Goal: Answer question/provide support

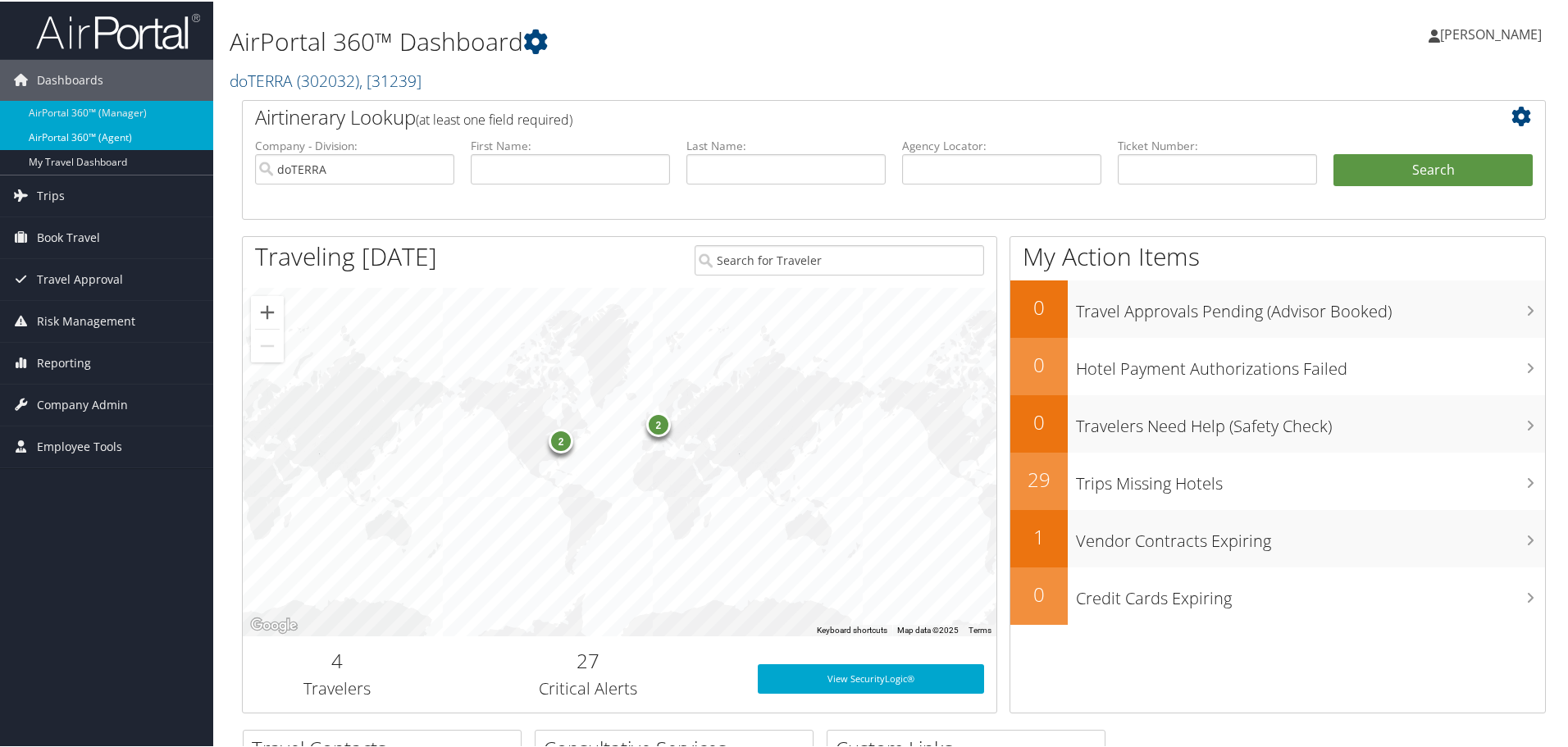
click at [104, 130] on link "AirPortal 360™ (Agent)" at bounding box center [106, 136] width 213 height 24
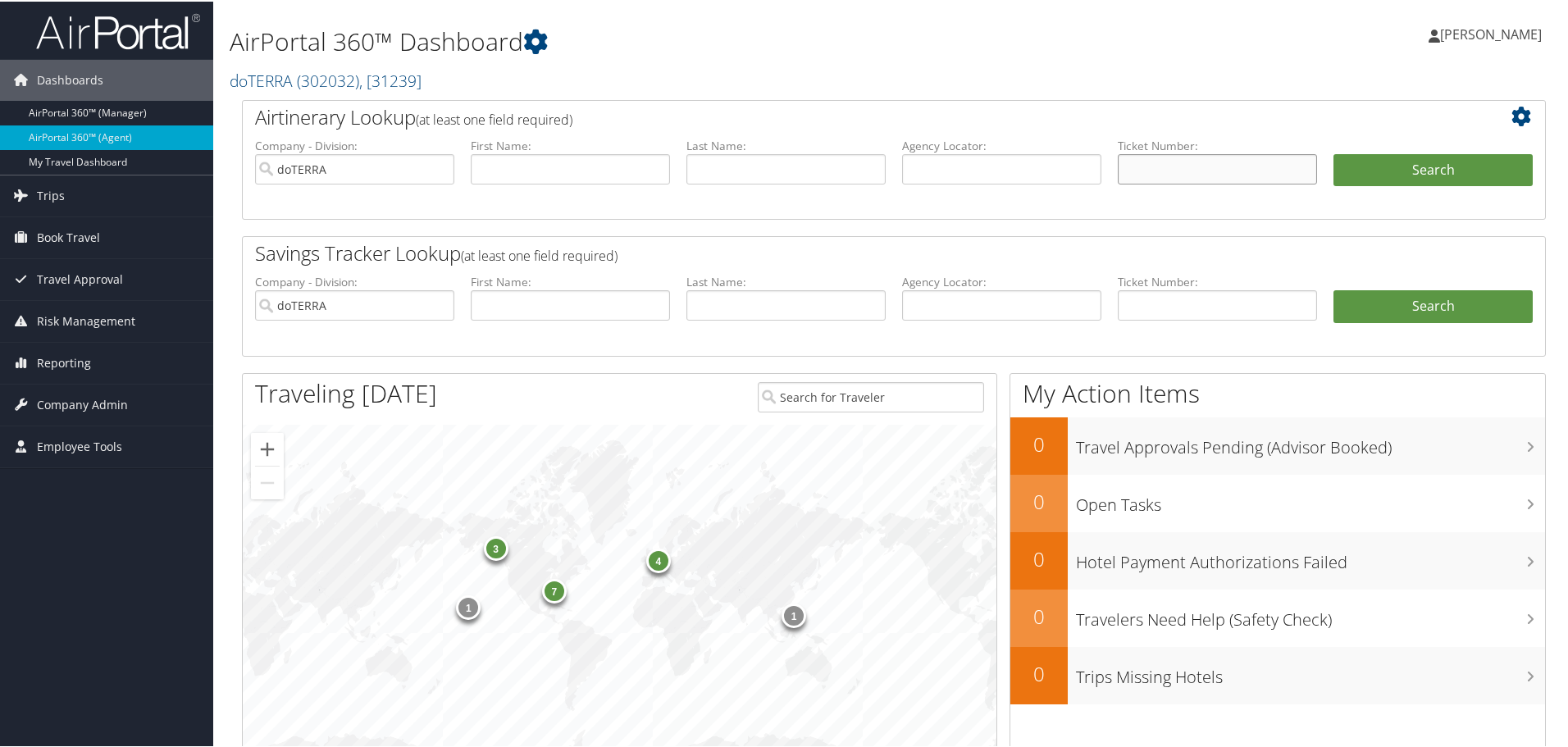
click at [1153, 162] on input "text" at bounding box center [1217, 168] width 200 height 30
type input "0067309247887"
click at [1413, 170] on button "Search" at bounding box center [1433, 169] width 200 height 33
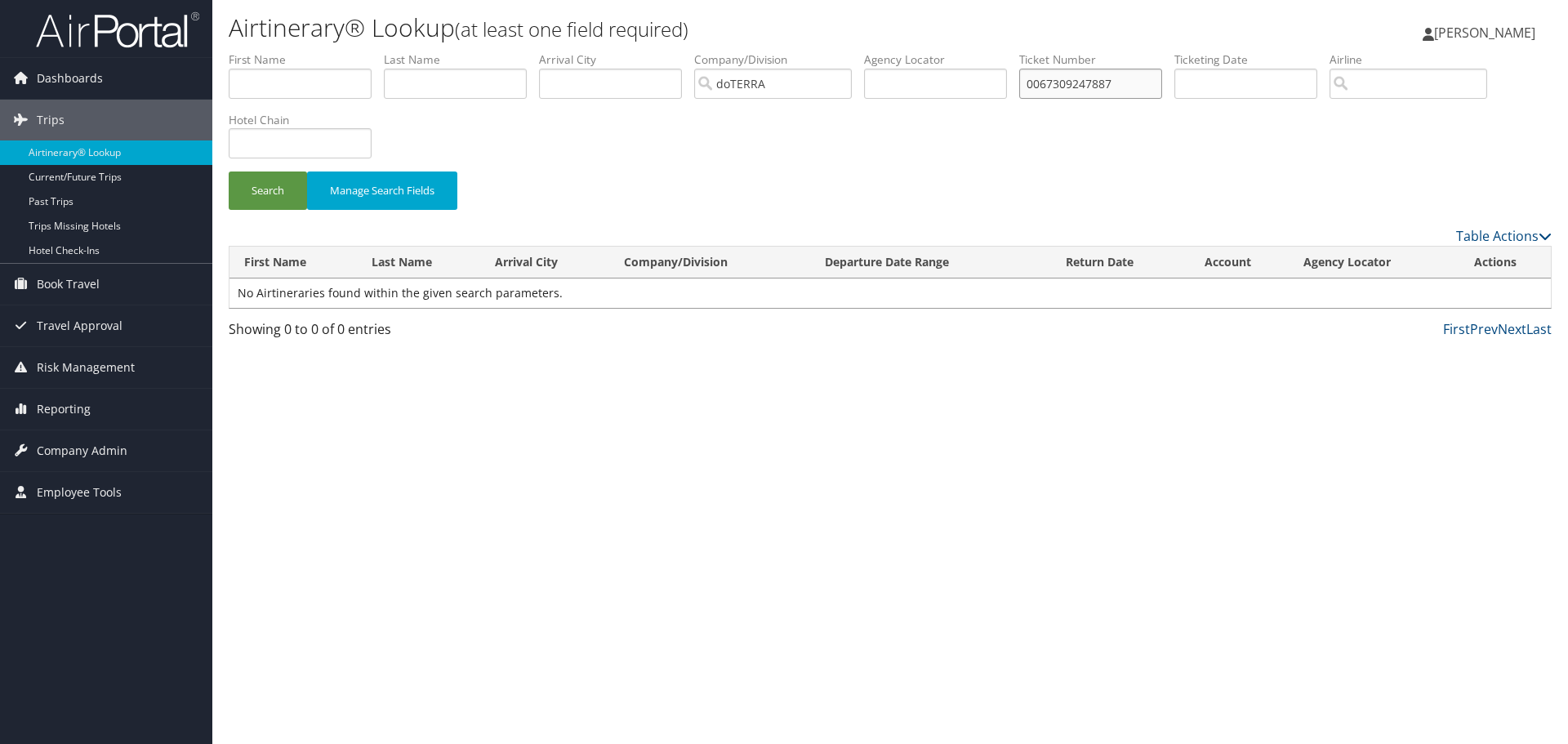
drag, startPoint x: 1141, startPoint y: 82, endPoint x: 718, endPoint y: 89, distance: 423.1
click at [718, 51] on ul "First Name Last Name Departure City Arrival City Company/Division [GEOGRAPHIC_D…" at bounding box center [889, 51] width 1323 height 0
click at [848, 81] on input "doTERRA" at bounding box center [773, 83] width 158 height 30
click at [1075, 79] on input "text" at bounding box center [1090, 83] width 143 height 30
type input "0067309247887"
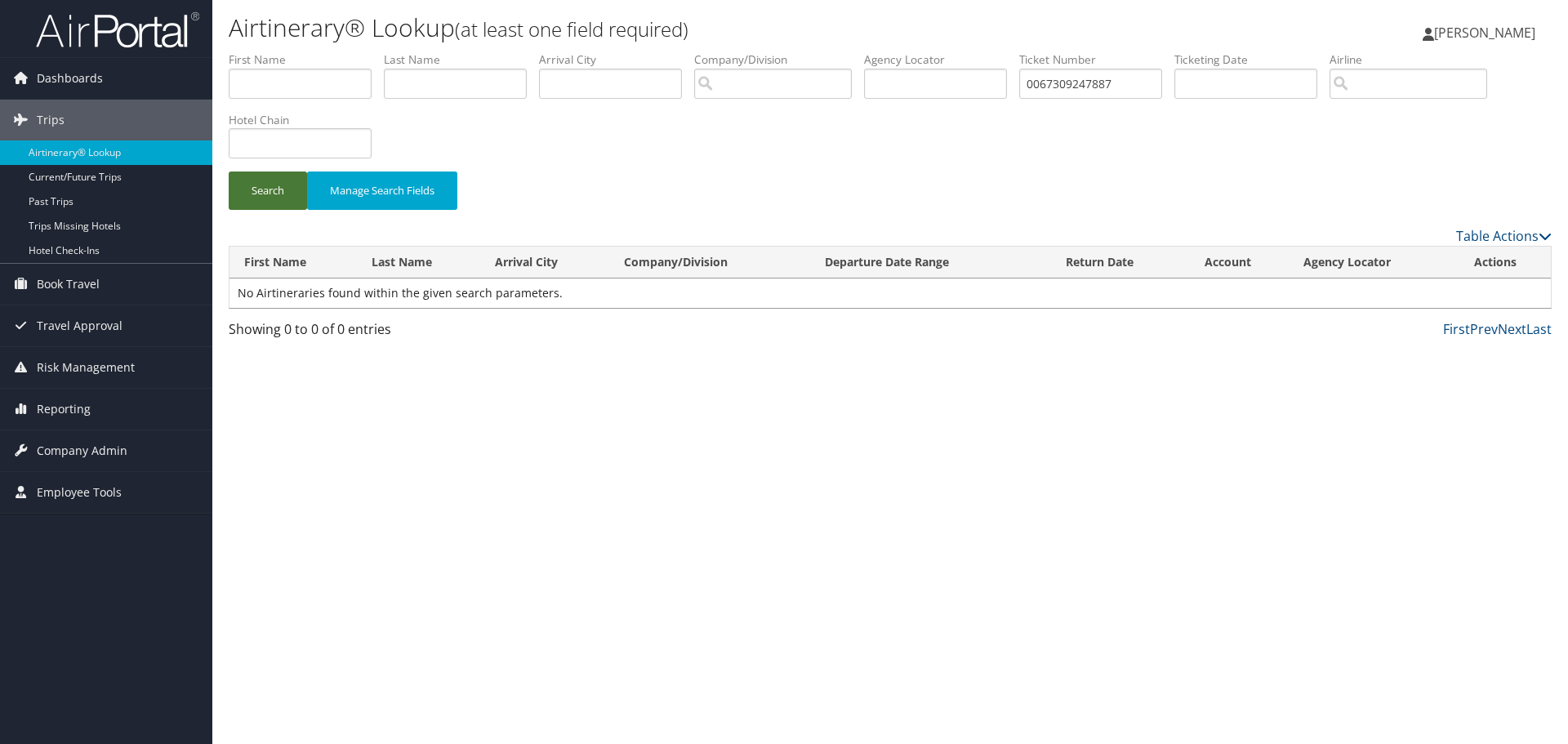
click at [278, 186] on button "Search" at bounding box center [268, 190] width 78 height 38
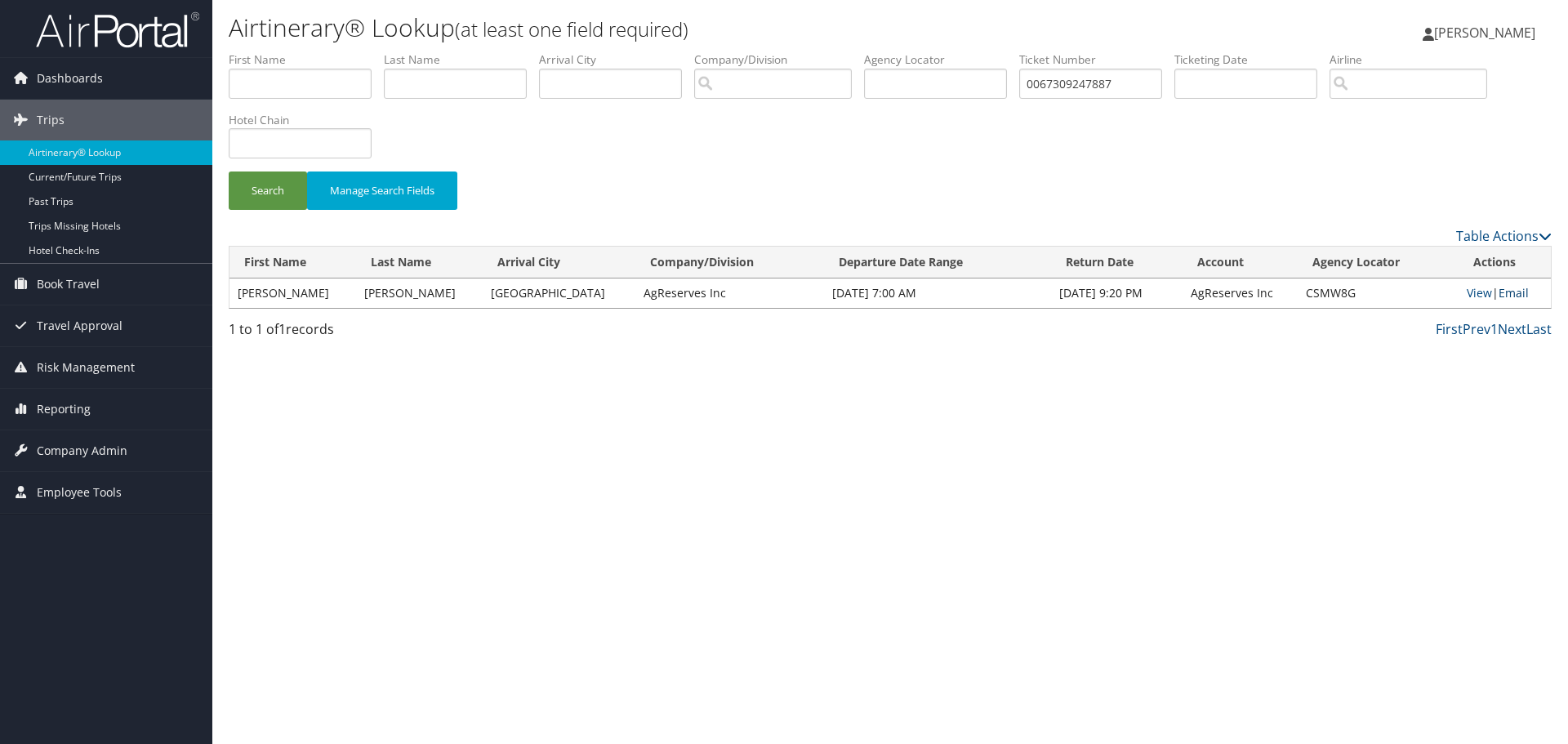
click at [1503, 295] on link "Email" at bounding box center [1514, 292] width 30 height 16
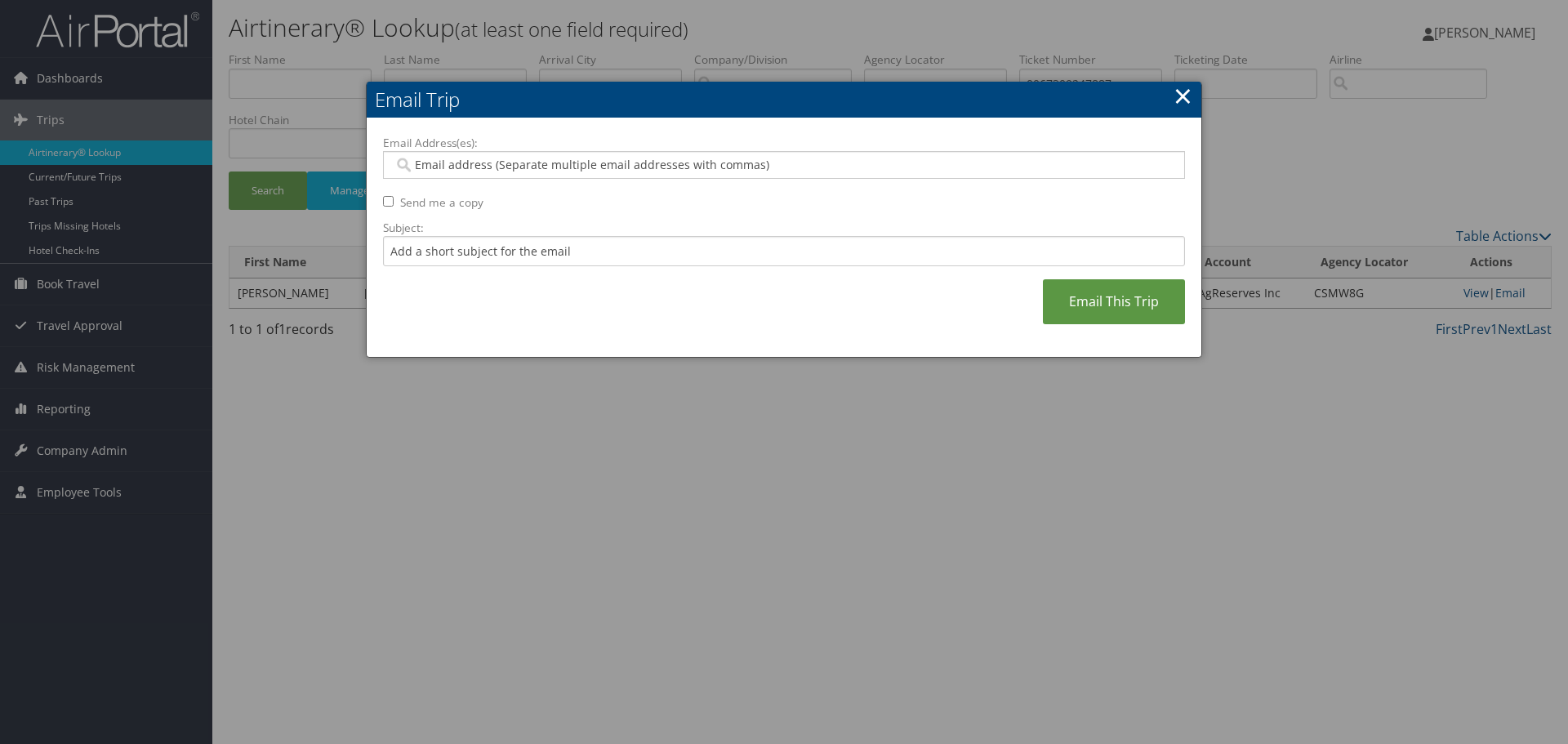
drag, startPoint x: 440, startPoint y: 161, endPoint x: 438, endPoint y: 116, distance: 45.0
click at [440, 161] on input "Email Address(es):" at bounding box center [784, 164] width 780 height 16
paste input "[PERSON_NAME][EMAIL_ADDRESS][DOMAIN_NAME]"
type input "[PERSON_NAME][EMAIL_ADDRESS][DOMAIN_NAME]"
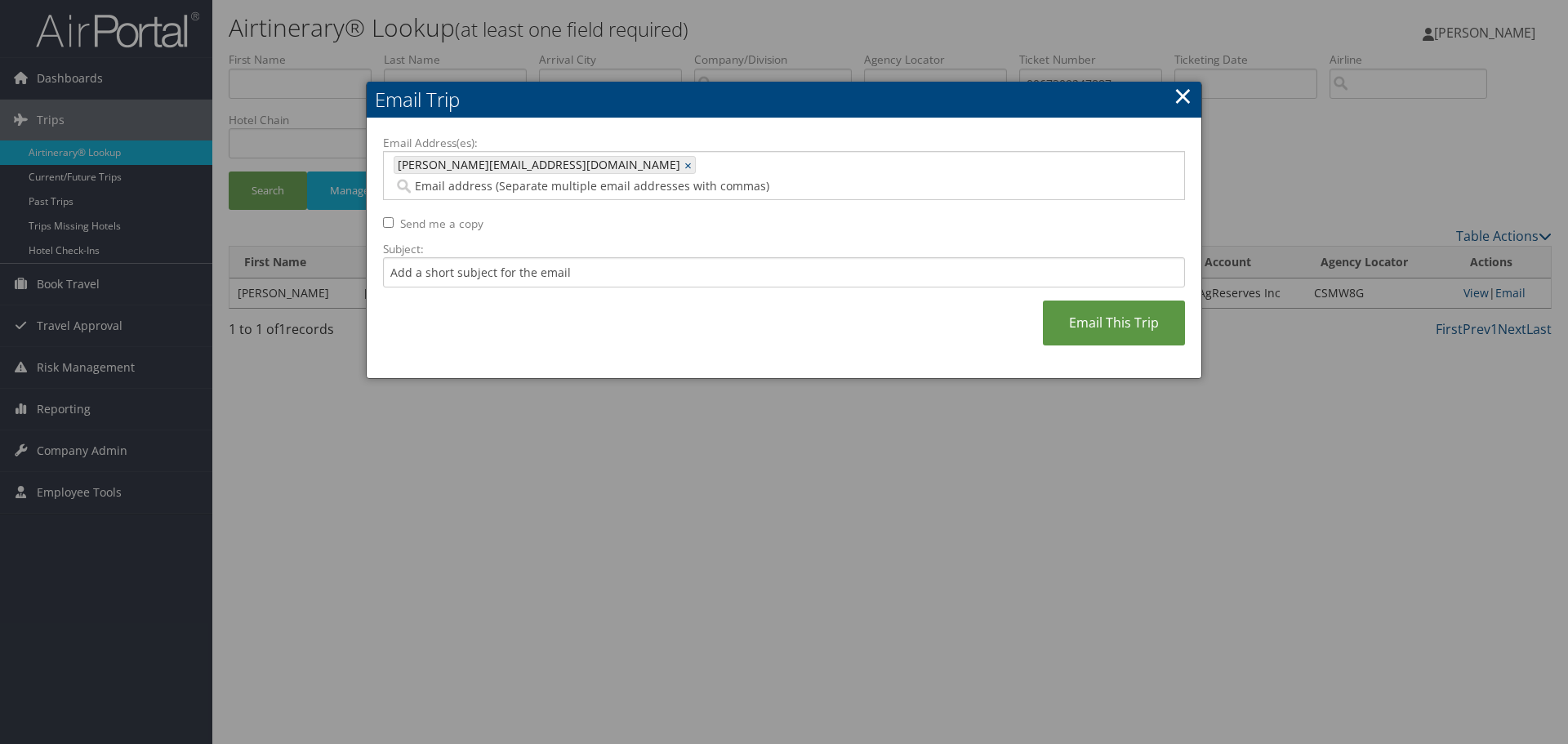
click at [389, 218] on input "Send me a copy" at bounding box center [387, 222] width 10 height 10
checkbox input "true"
click at [426, 258] on input "Subject:" at bounding box center [783, 273] width 802 height 30
type input "P"
type input "[PERSON_NAME] - let me know if this is not what you want."
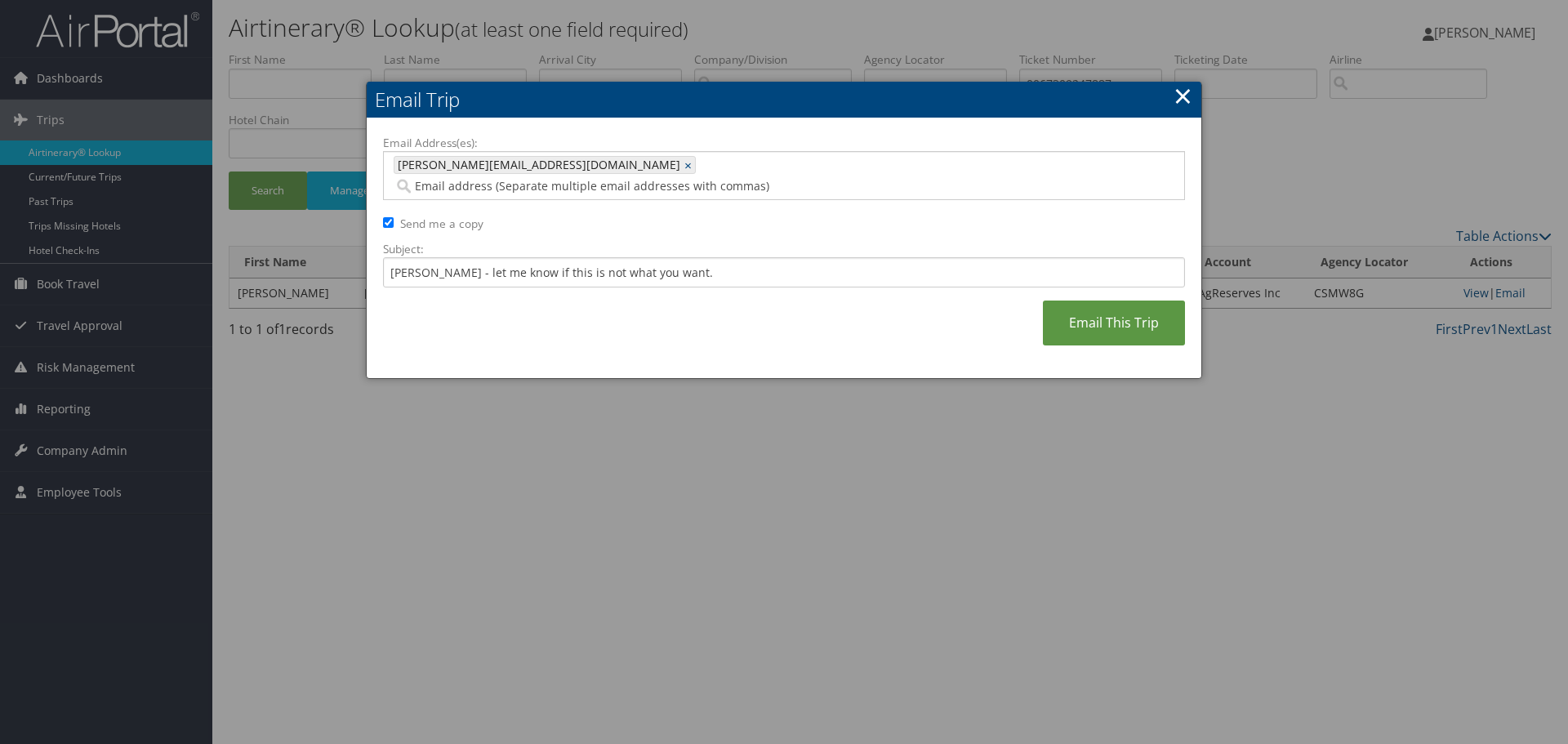
drag, startPoint x: 1108, startPoint y: 290, endPoint x: 1097, endPoint y: 330, distance: 41.5
click at [1109, 301] on link "Email This Trip" at bounding box center [1113, 323] width 142 height 45
